Goal: Information Seeking & Learning: Learn about a topic

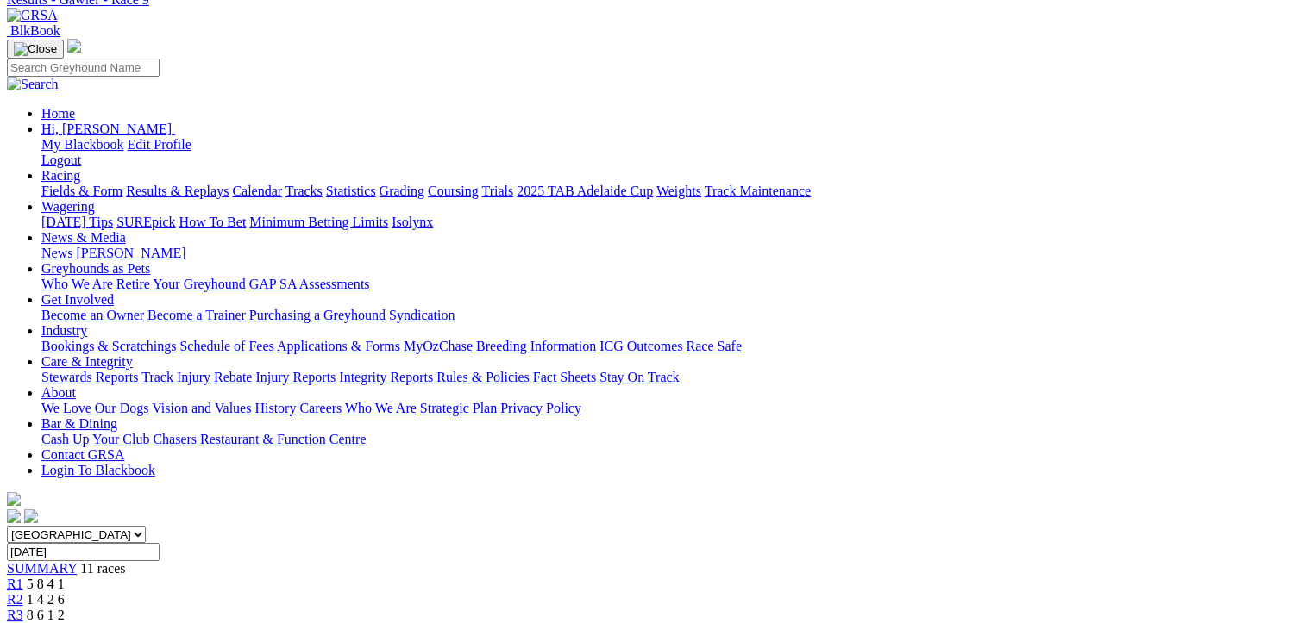
scroll to position [259, 0]
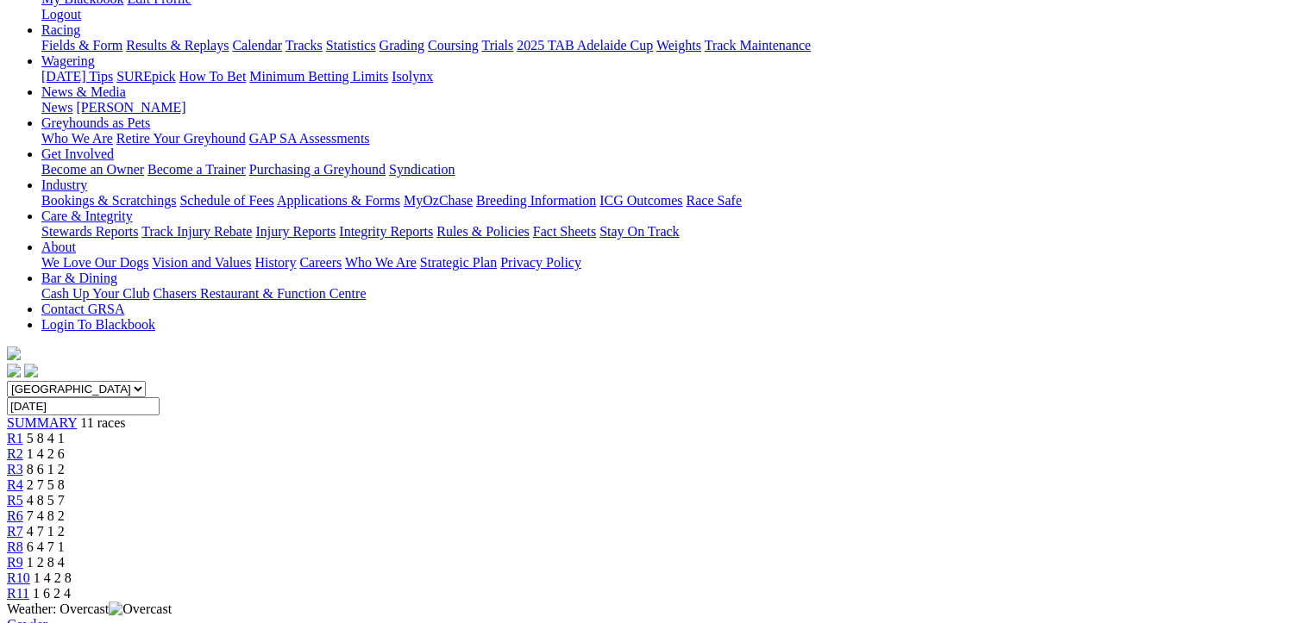
click at [72, 571] on span "1 4 2 8" at bounding box center [53, 578] width 38 height 15
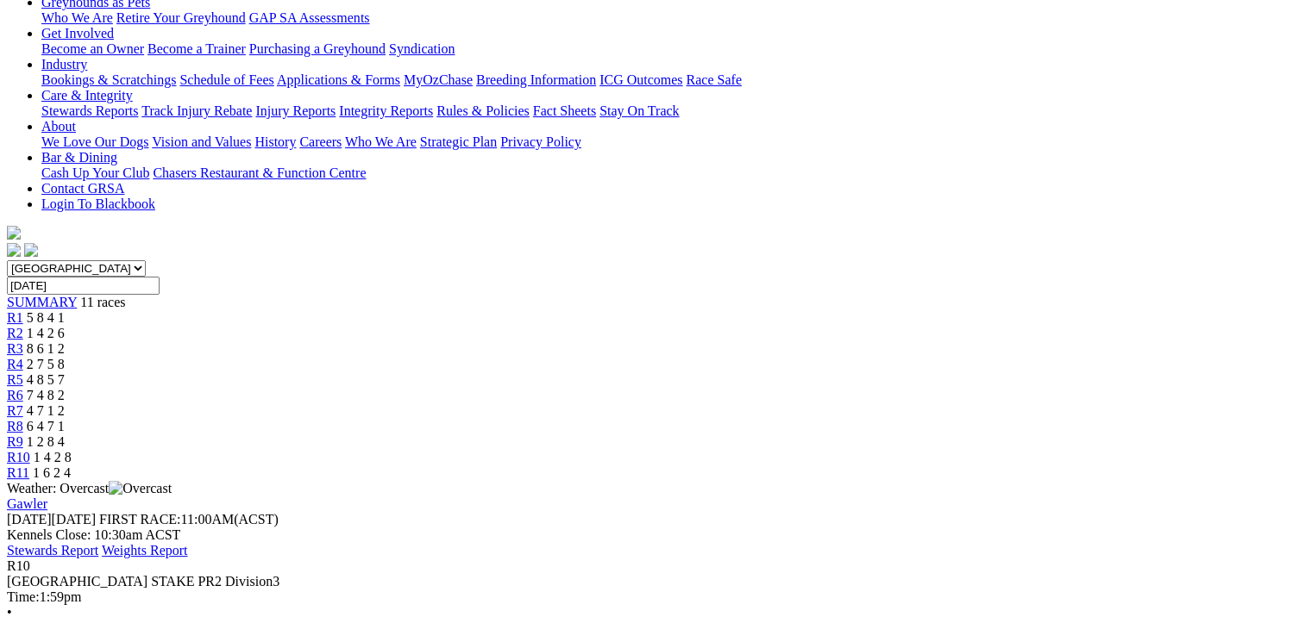
scroll to position [431, 0]
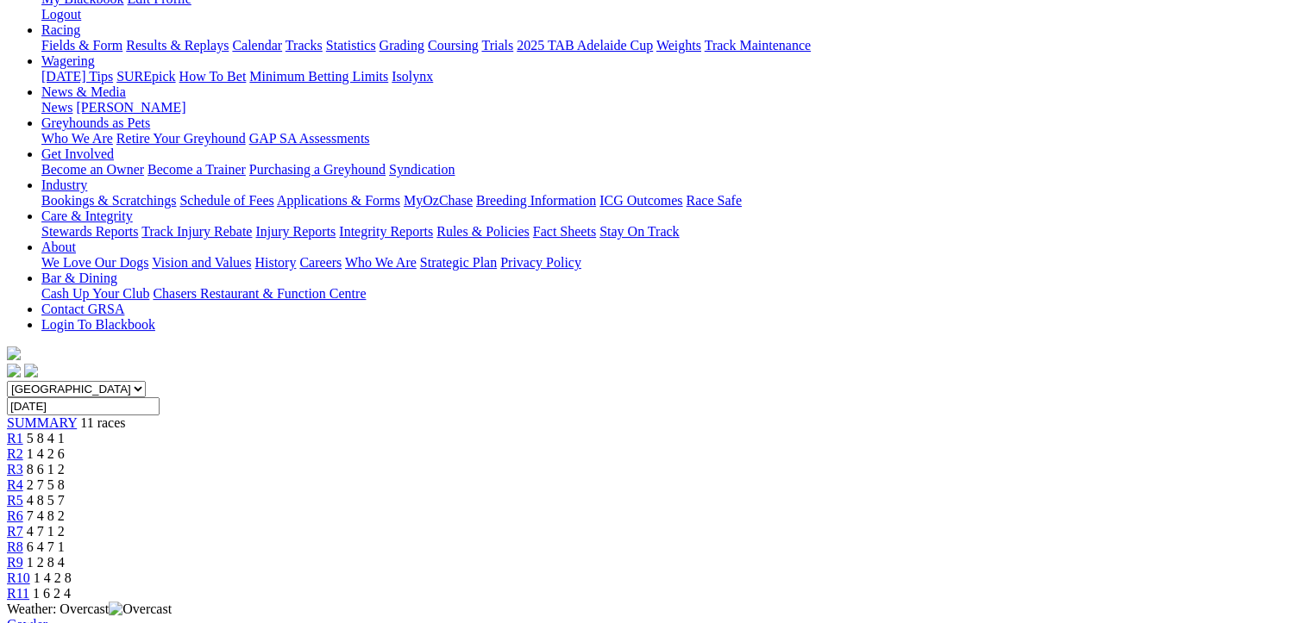
scroll to position [0, 0]
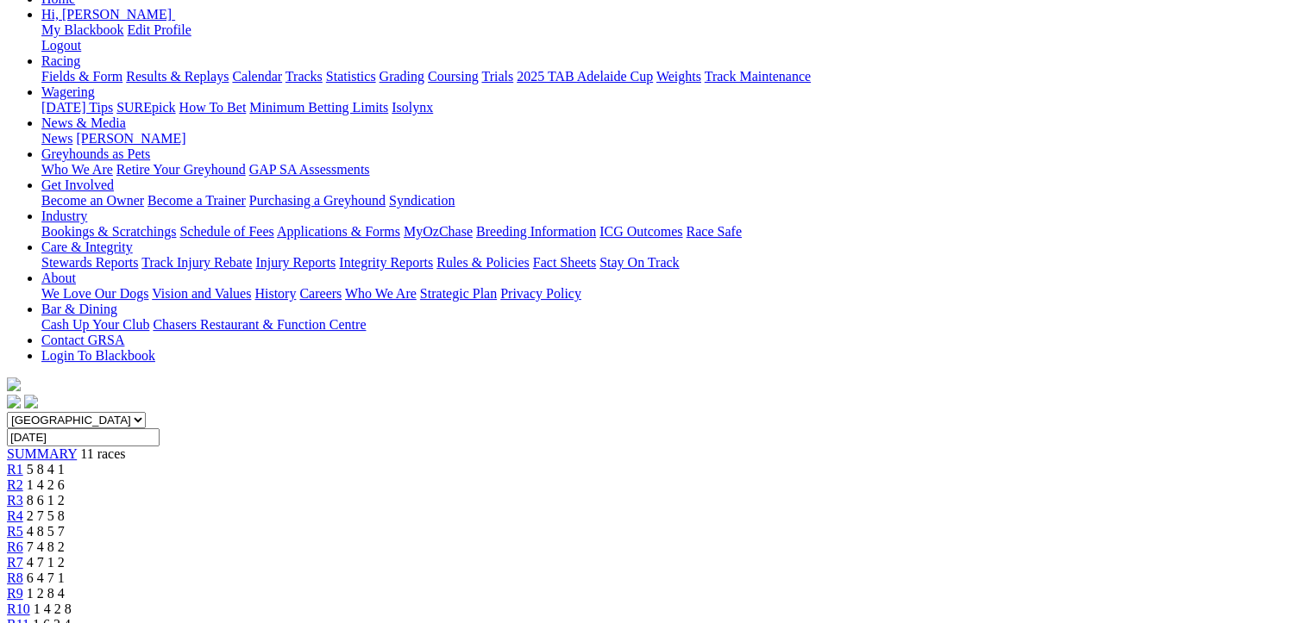
scroll to position [259, 0]
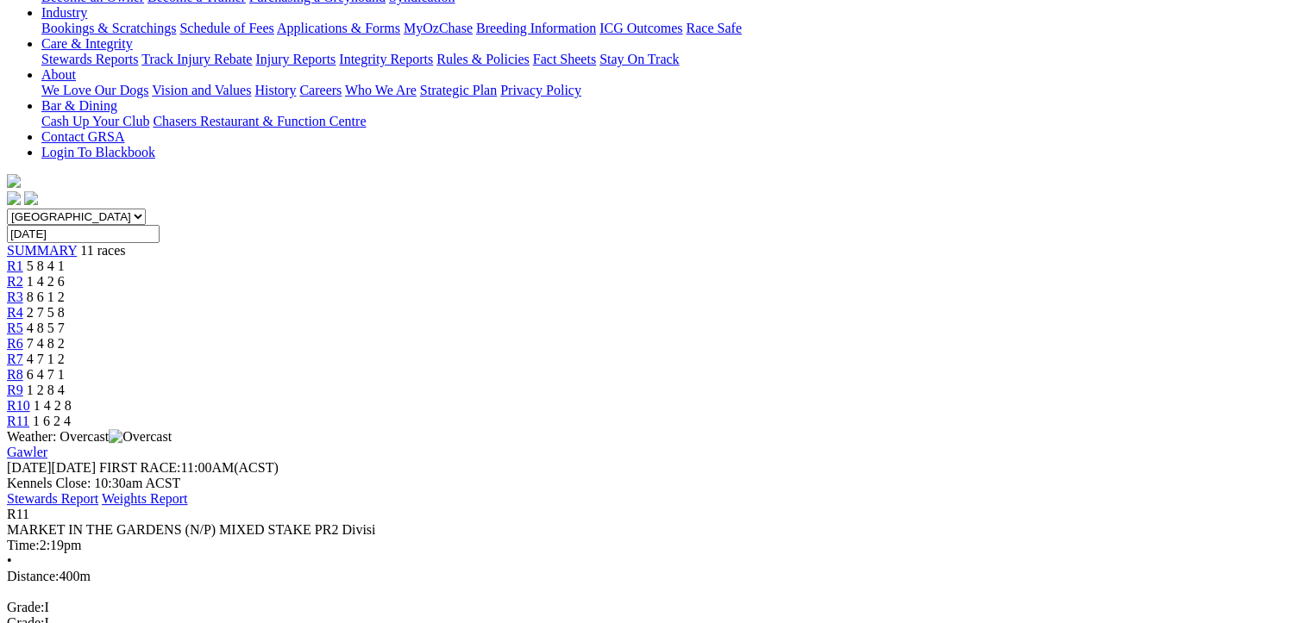
scroll to position [0, 0]
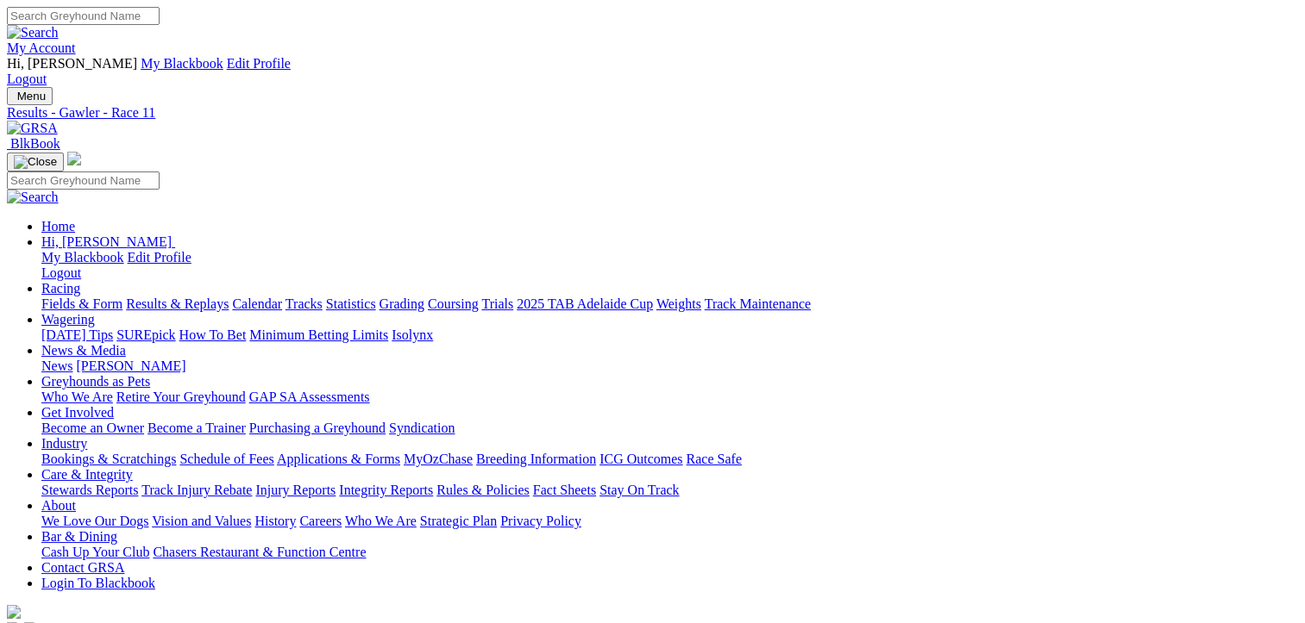
click at [84, 297] on link "Fields & Form" at bounding box center [81, 304] width 81 height 15
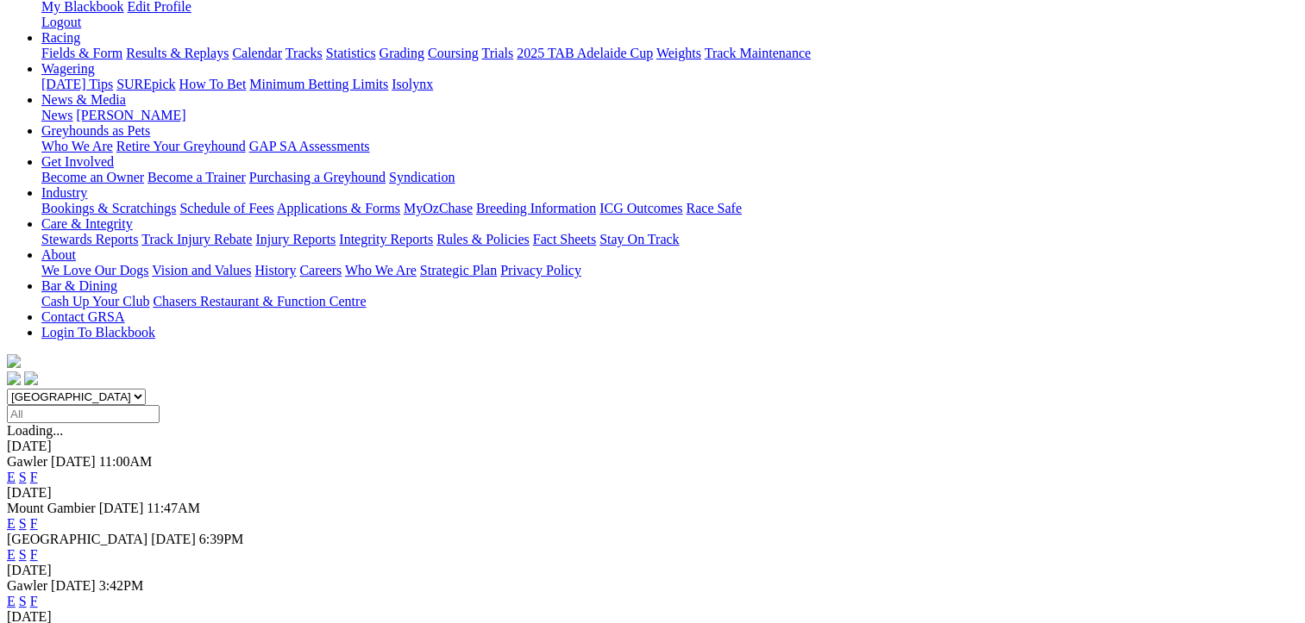
scroll to position [431, 0]
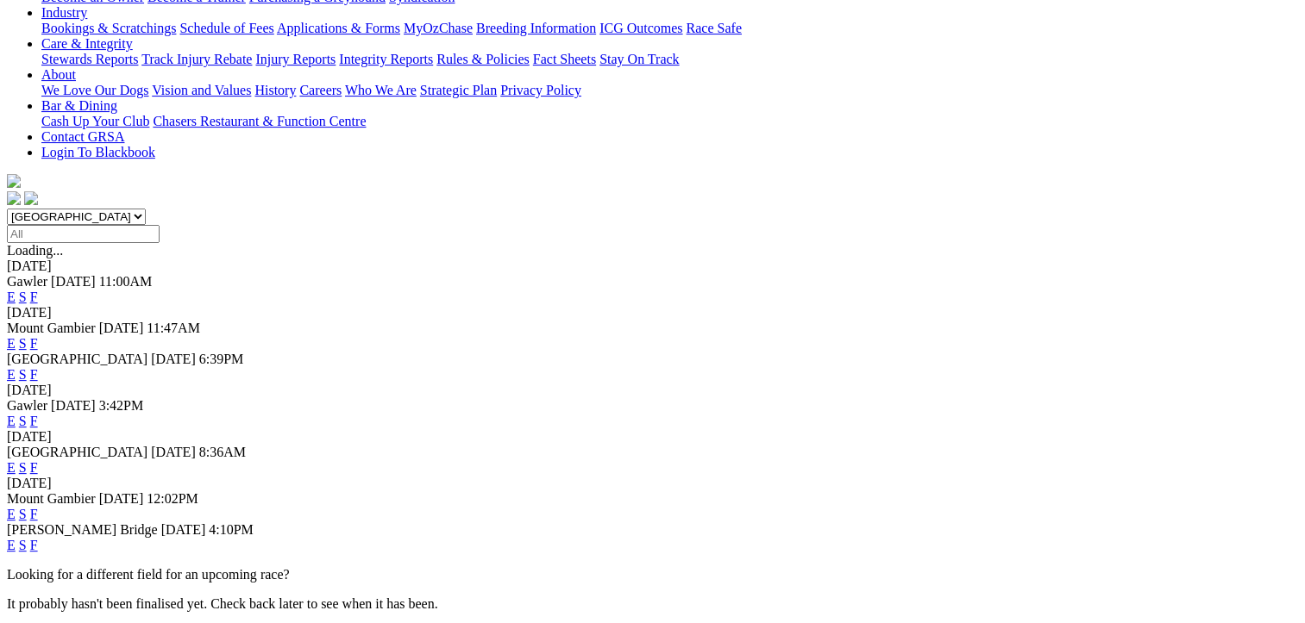
click at [38, 414] on link "F" at bounding box center [34, 421] width 8 height 15
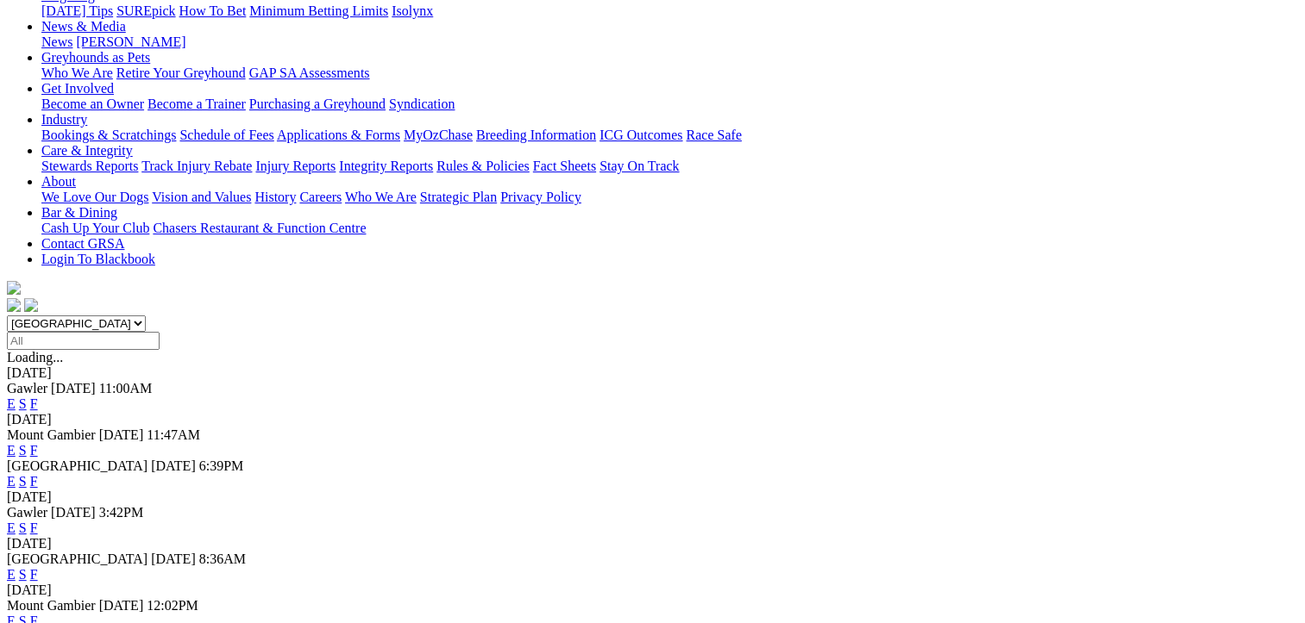
scroll to position [345, 0]
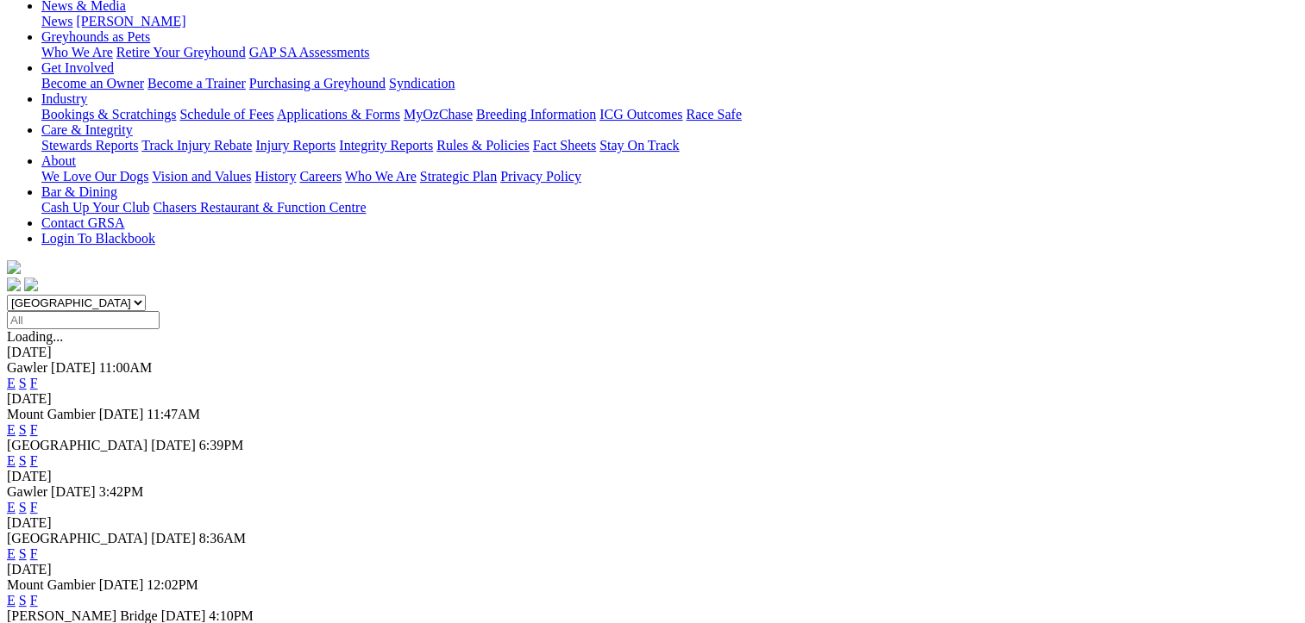
click at [38, 547] on link "F" at bounding box center [34, 554] width 8 height 15
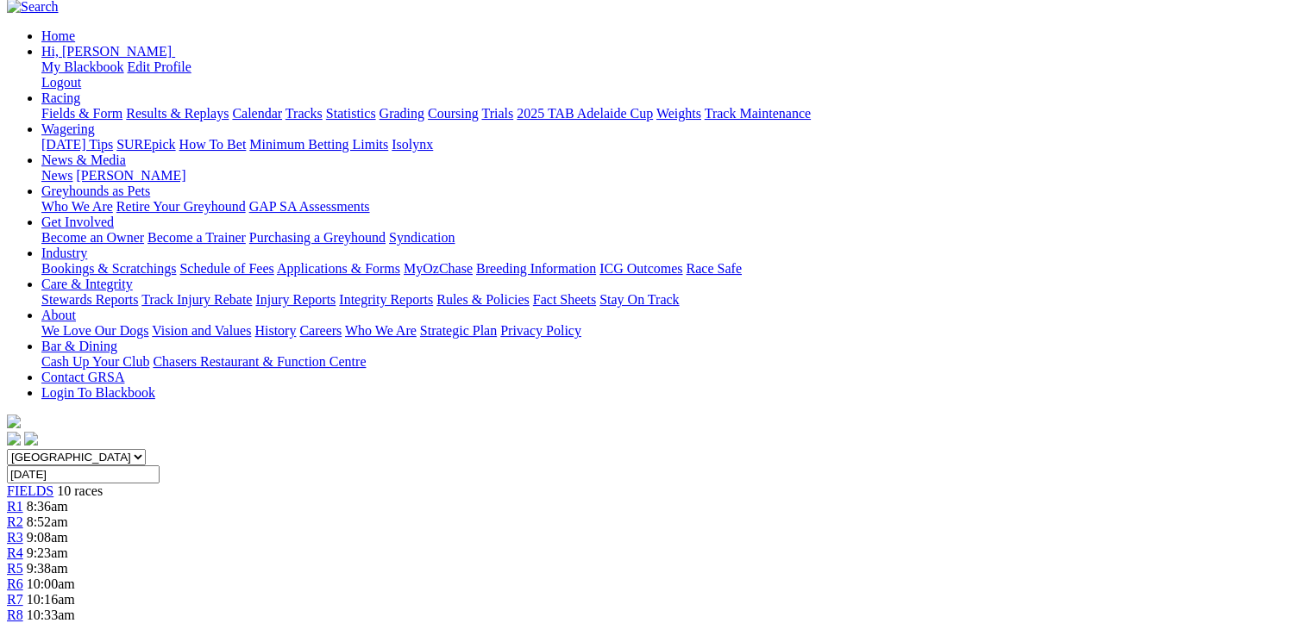
scroll to position [259, 0]
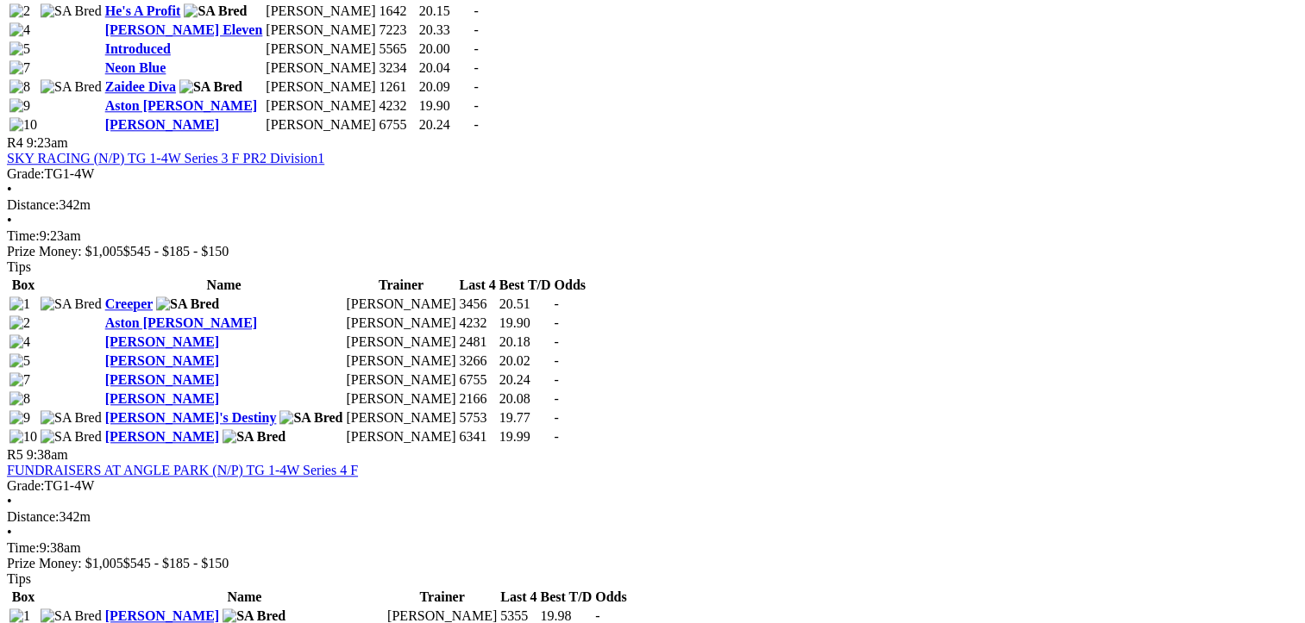
scroll to position [948, 0]
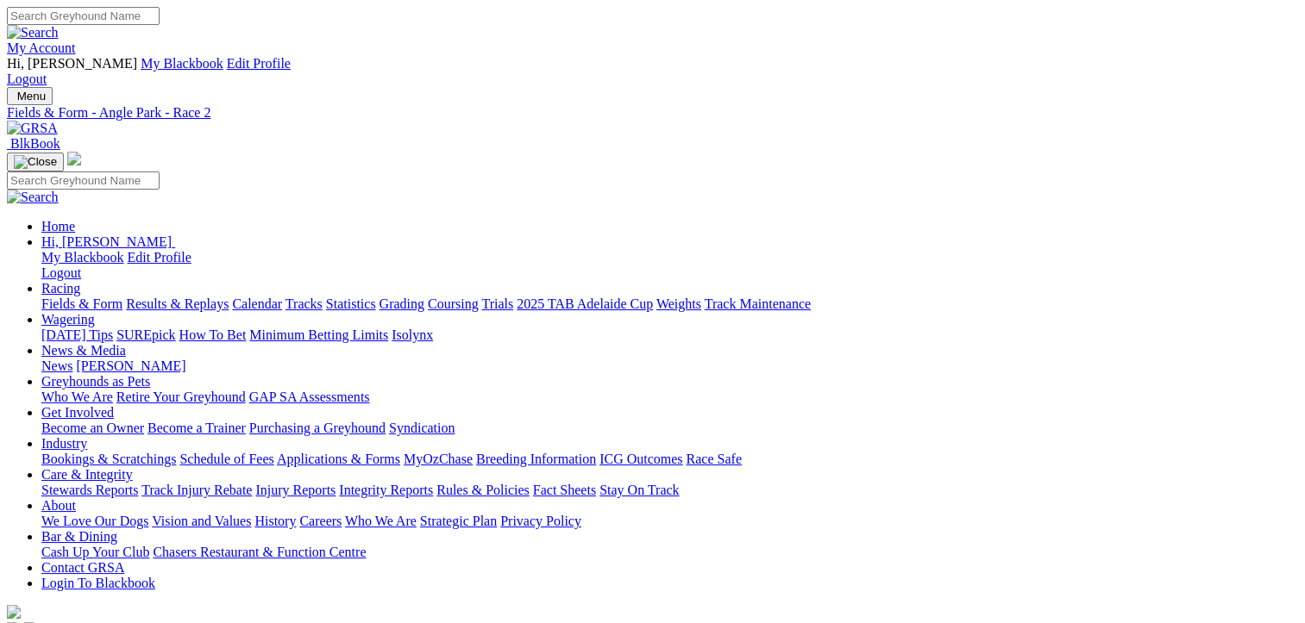
click at [61, 297] on link "Fields & Form" at bounding box center [81, 304] width 81 height 15
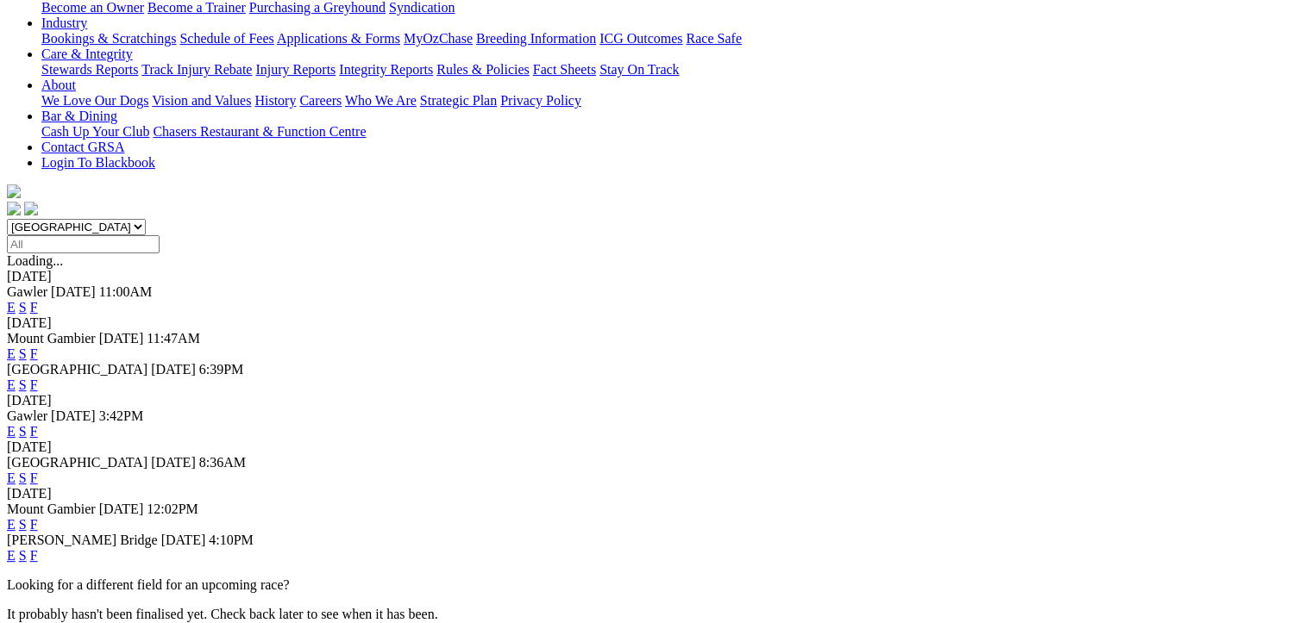
scroll to position [431, 0]
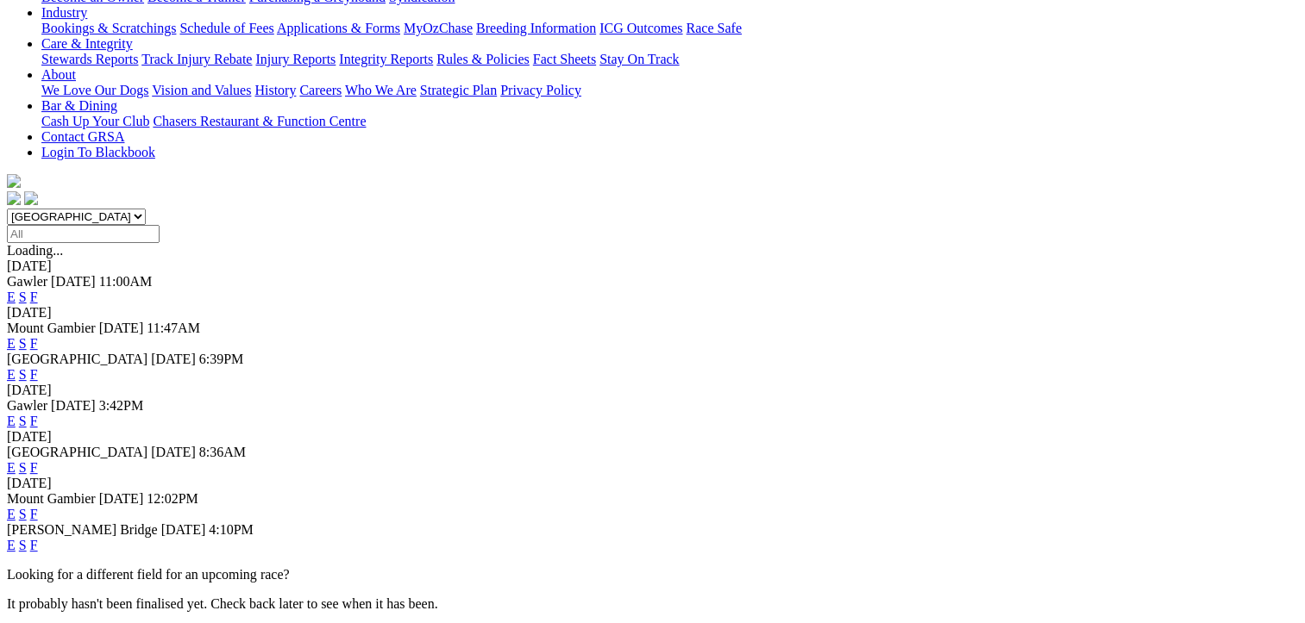
click at [38, 507] on link "F" at bounding box center [34, 514] width 8 height 15
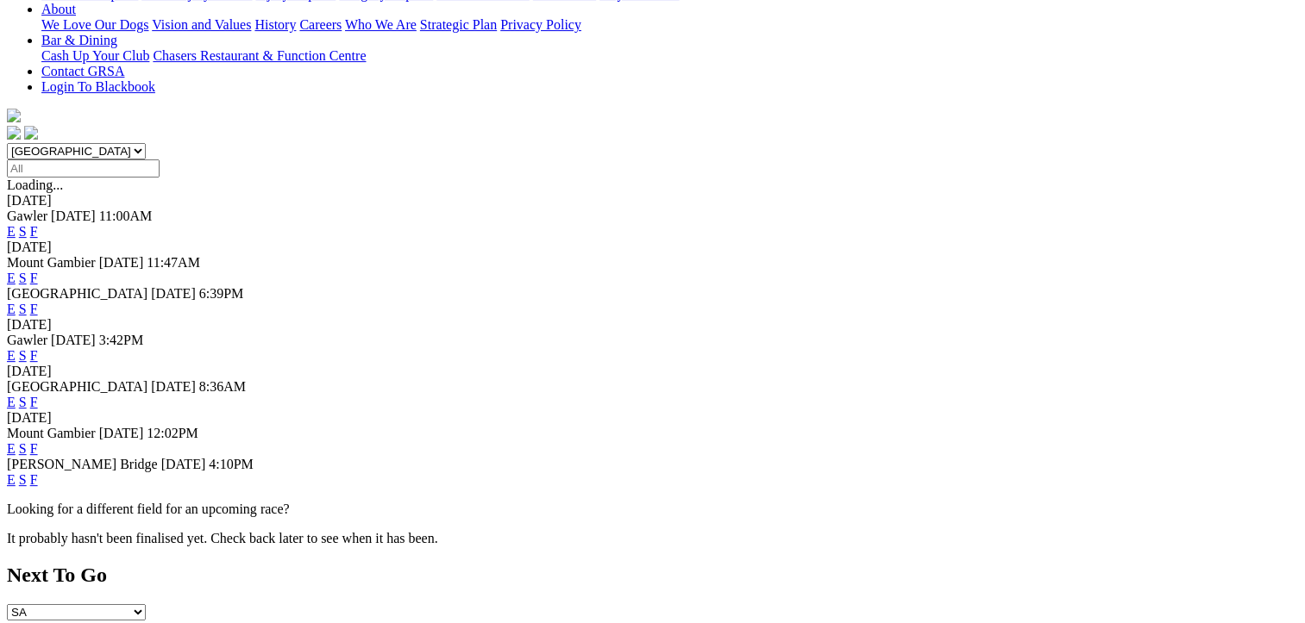
scroll to position [604, 0]
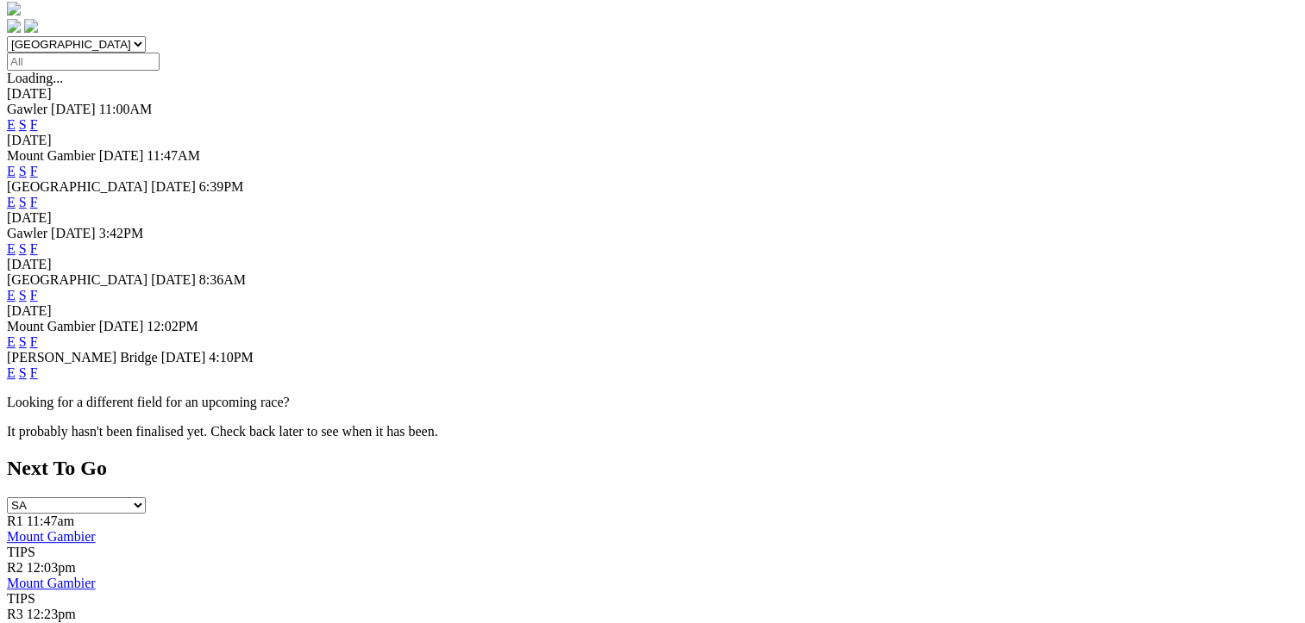
click at [38, 366] on link "F" at bounding box center [34, 373] width 8 height 15
